Goal: Transaction & Acquisition: Purchase product/service

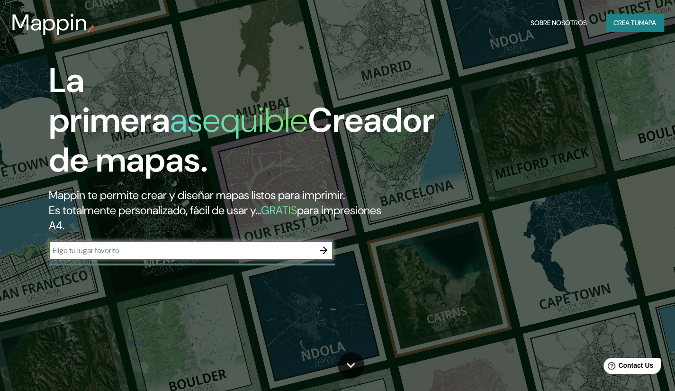
click at [172, 249] on input "text" at bounding box center [181, 250] width 265 height 11
type input "paseo juarez el llano"
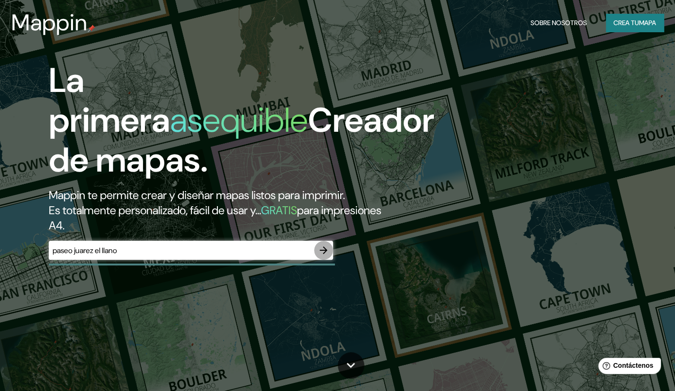
click at [328, 249] on icon "button" at bounding box center [323, 249] width 11 height 11
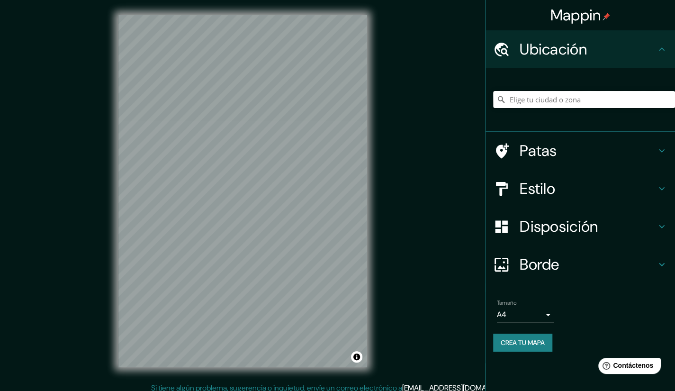
click at [550, 104] on input "Elige tu ciudad o zona" at bounding box center [584, 99] width 182 height 17
drag, startPoint x: 547, startPoint y: 95, endPoint x: 505, endPoint y: 102, distance: 43.1
click at [505, 102] on div at bounding box center [584, 99] width 182 height 17
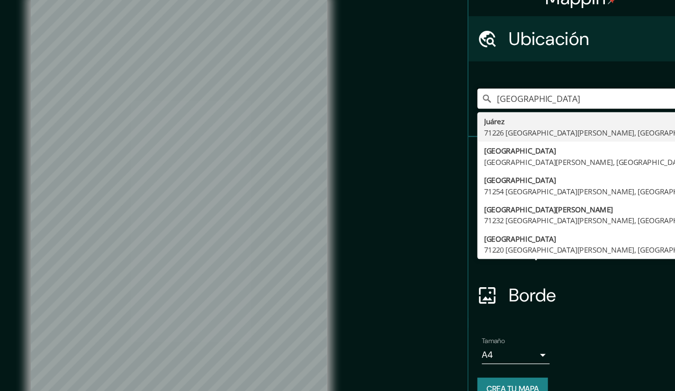
drag, startPoint x: 552, startPoint y: 99, endPoint x: 489, endPoint y: 117, distance: 66.1
click at [489, 117] on div "[GEOGRAPHIC_DATA] [GEOGRAPHIC_DATA][PERSON_NAME], [GEOGRAPHIC_DATA], [GEOGRAPHI…" at bounding box center [579, 99] width 189 height 63
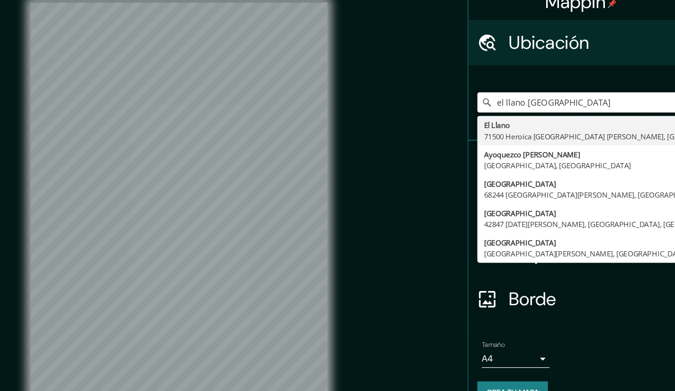
drag, startPoint x: 536, startPoint y: 100, endPoint x: 530, endPoint y: 101, distance: 6.3
click at [530, 101] on input "el llano [GEOGRAPHIC_DATA]" at bounding box center [584, 99] width 182 height 17
drag, startPoint x: 566, startPoint y: 105, endPoint x: 461, endPoint y: 132, distance: 108.4
click at [461, 132] on div "Mappin Ubicación el [GEOGRAPHIC_DATA] [GEOGRAPHIC_DATA][PERSON_NAME], [GEOGRAPH…" at bounding box center [337, 198] width 675 height 397
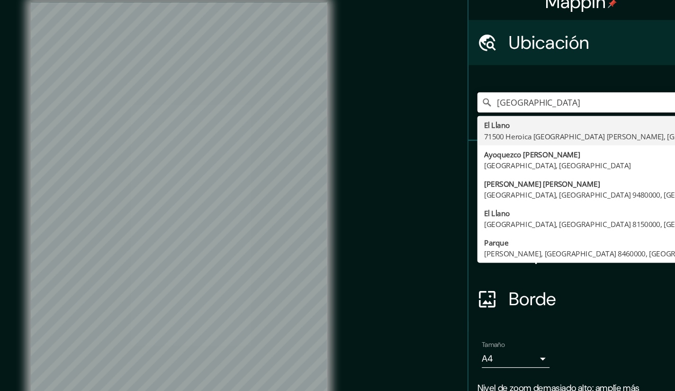
drag, startPoint x: 593, startPoint y: 97, endPoint x: 456, endPoint y: 115, distance: 137.9
click at [456, 115] on div "Mappin Ubicación [GEOGRAPHIC_DATA] [GEOGRAPHIC_DATA][PERSON_NAME], [GEOGRAPHIC_…" at bounding box center [337, 198] width 675 height 397
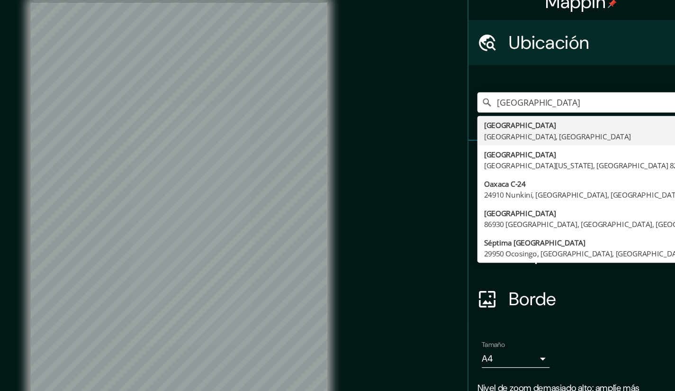
type input "[GEOGRAPHIC_DATA], [GEOGRAPHIC_DATA], [GEOGRAPHIC_DATA]"
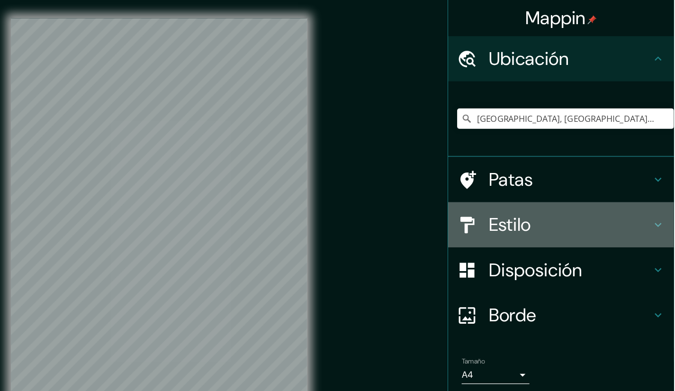
click at [585, 194] on h4 "Estilo" at bounding box center [587, 188] width 136 height 19
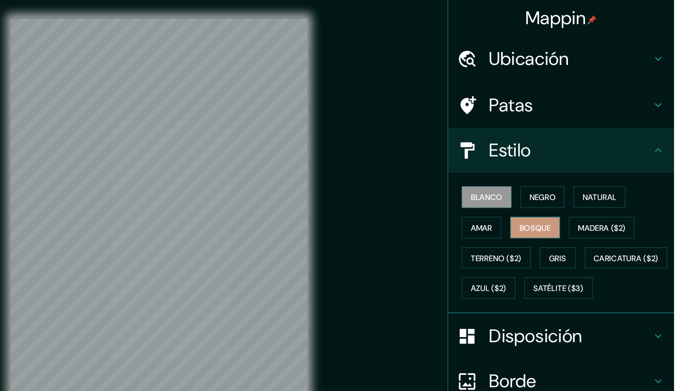
click at [560, 197] on button "Bosque" at bounding box center [558, 191] width 42 height 18
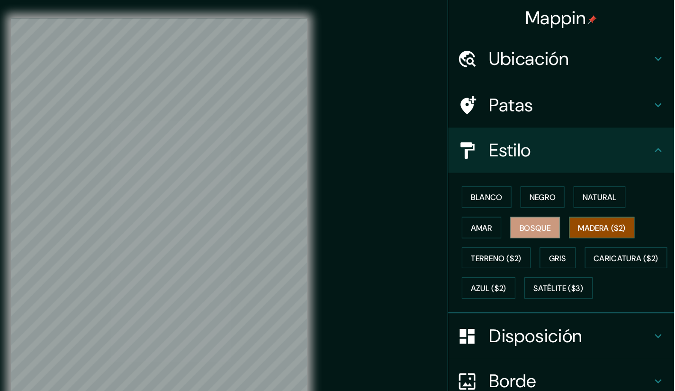
click at [609, 190] on font "Madera ($2)" at bounding box center [614, 190] width 40 height 9
click at [545, 188] on font "Bosque" at bounding box center [558, 190] width 27 height 9
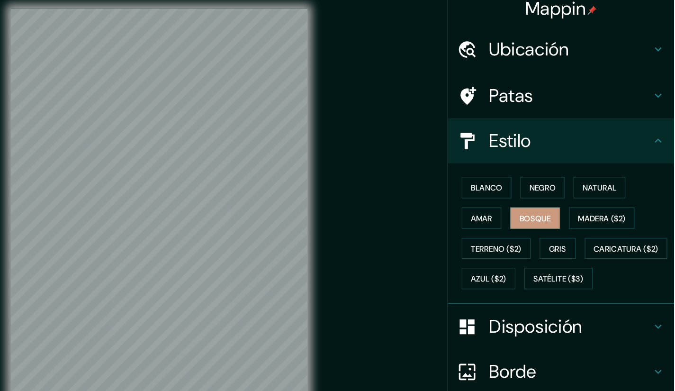
scroll to position [6, 0]
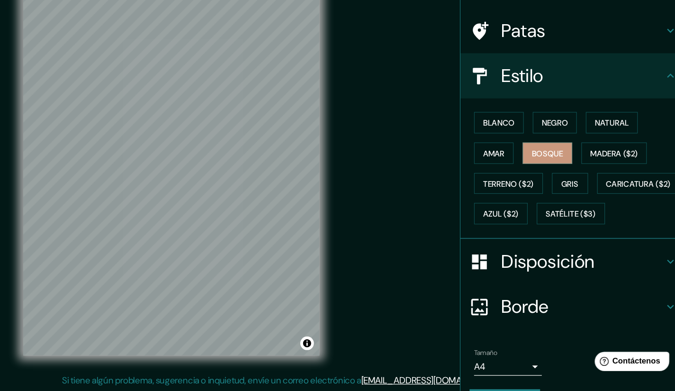
click at [242, 368] on div "© Mapbox © OpenStreetMap Improve this map" at bounding box center [242, 185] width 279 height 382
click at [513, 162] on font "Blanco" at bounding box center [517, 165] width 27 height 9
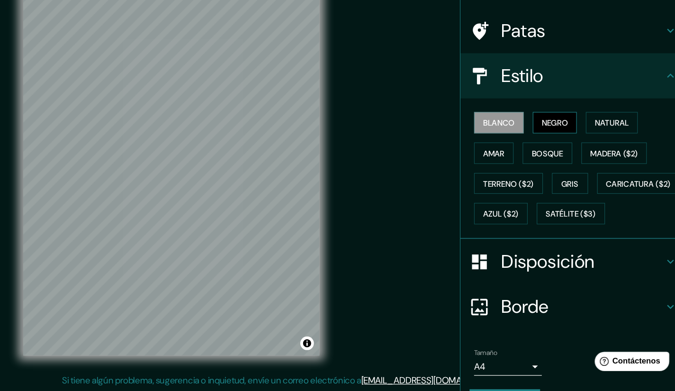
click at [554, 161] on font "Negro" at bounding box center [564, 165] width 22 height 9
click at [612, 165] on font "Natural" at bounding box center [612, 165] width 28 height 9
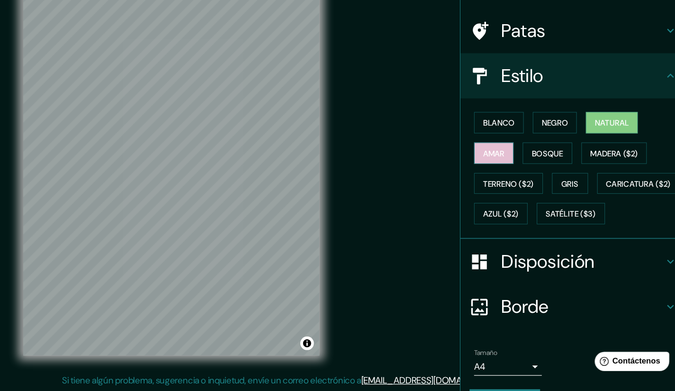
click at [504, 195] on font "Amar" at bounding box center [513, 191] width 18 height 12
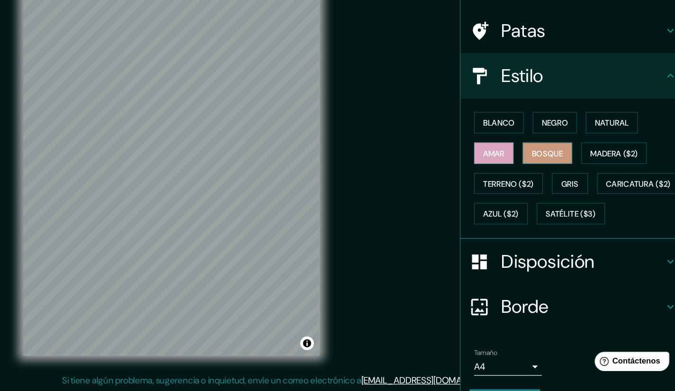
click at [562, 190] on font "Bosque" at bounding box center [558, 190] width 27 height 9
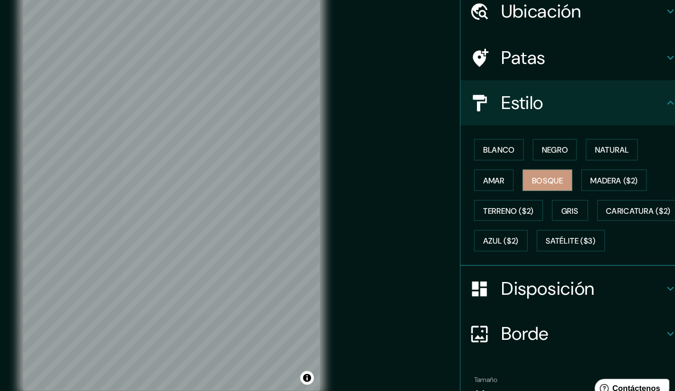
click at [531, 84] on font "Patas" at bounding box center [537, 88] width 37 height 20
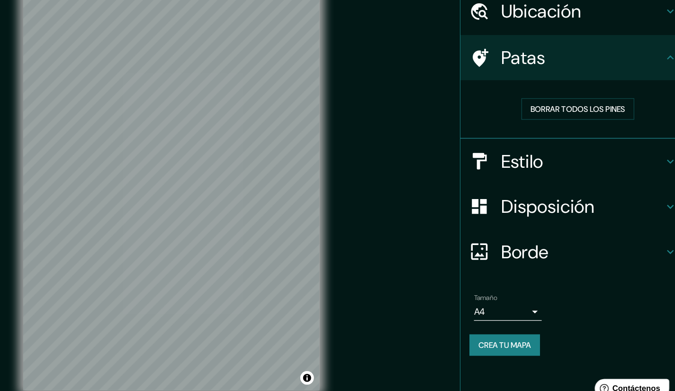
click at [534, 172] on font "Estilo" at bounding box center [537, 175] width 36 height 20
